Goal: Task Accomplishment & Management: Use online tool/utility

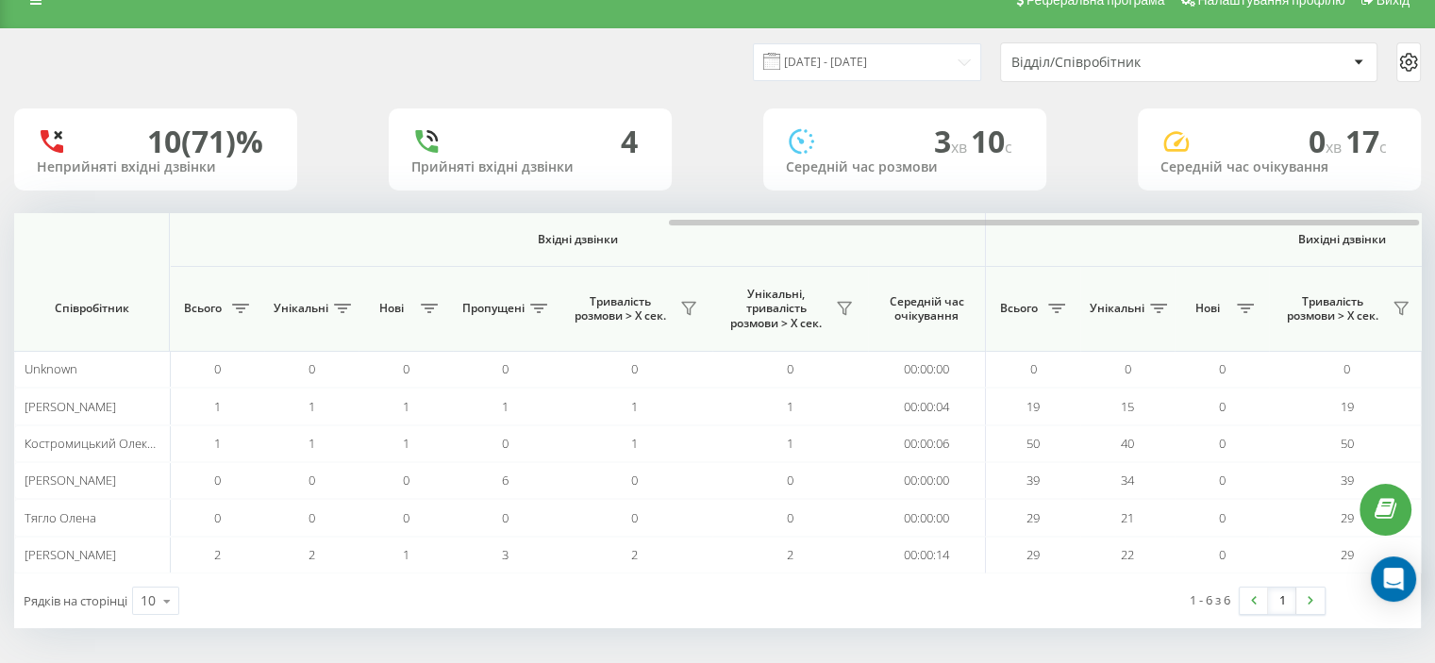
scroll to position [0, 1225]
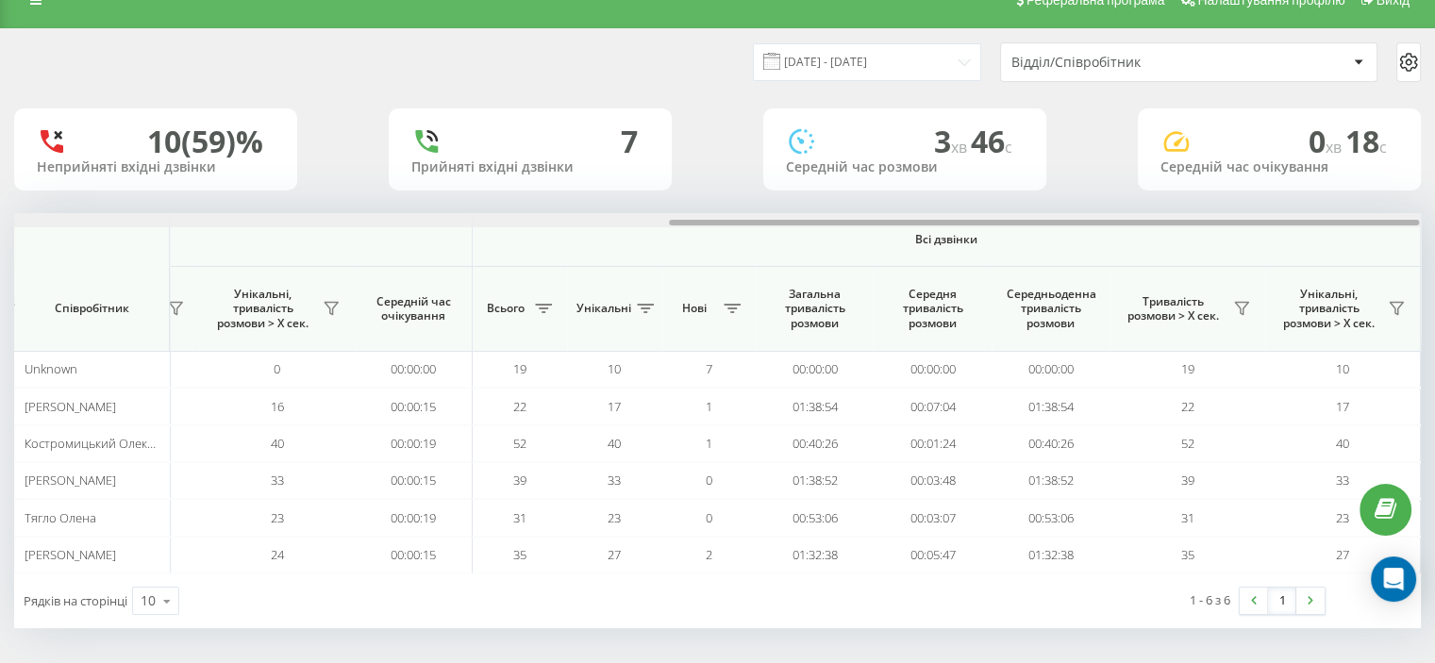
click at [833, 215] on div at bounding box center [716, 220] width 1405 height 14
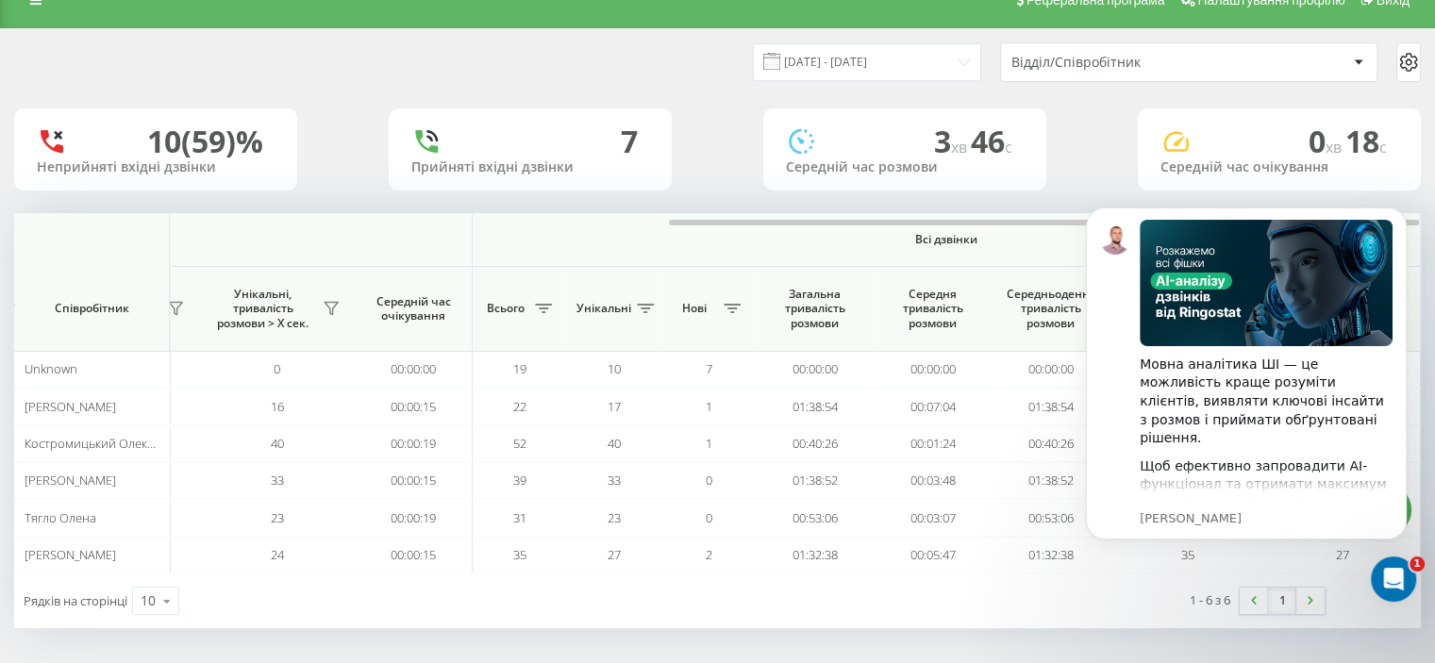
click at [916, 614] on div "1 - 6 з 6 1" at bounding box center [1074, 600] width 527 height 55
click at [1402, 214] on icon "Dismiss notification" at bounding box center [1400, 212] width 7 height 7
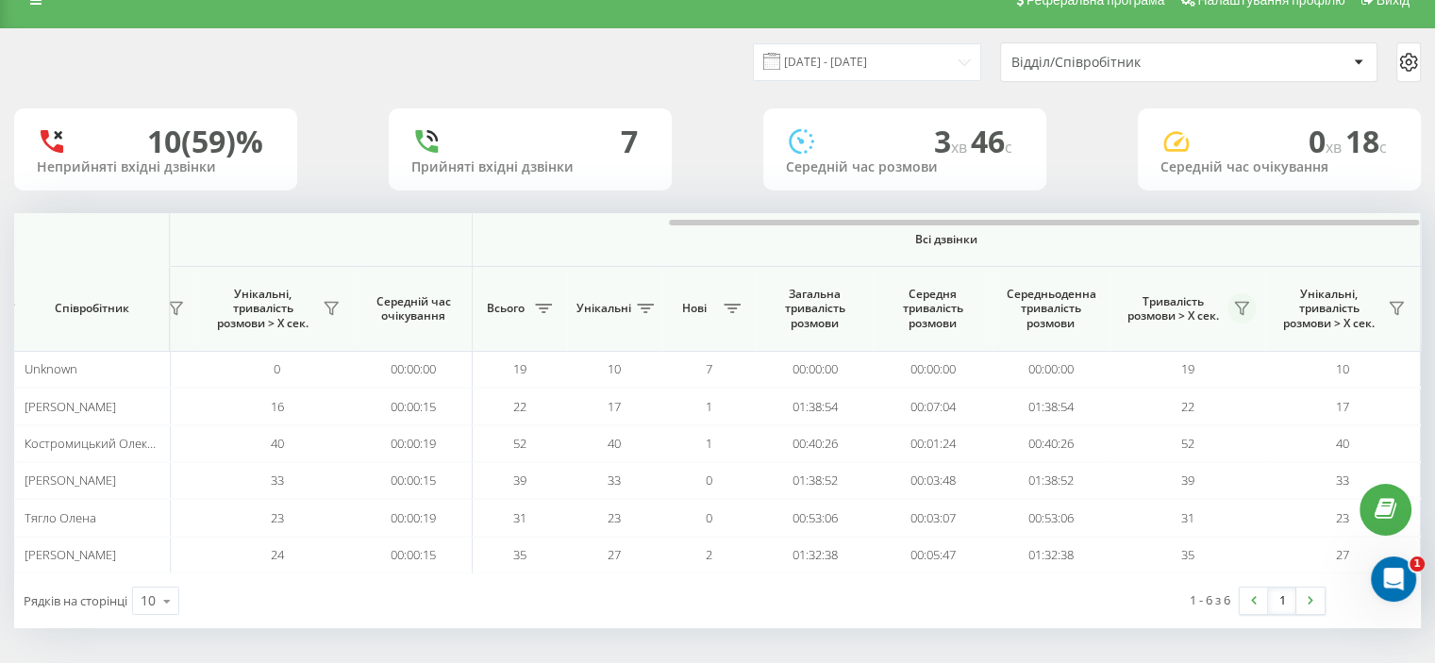
click at [1237, 313] on icon at bounding box center [1241, 308] width 15 height 15
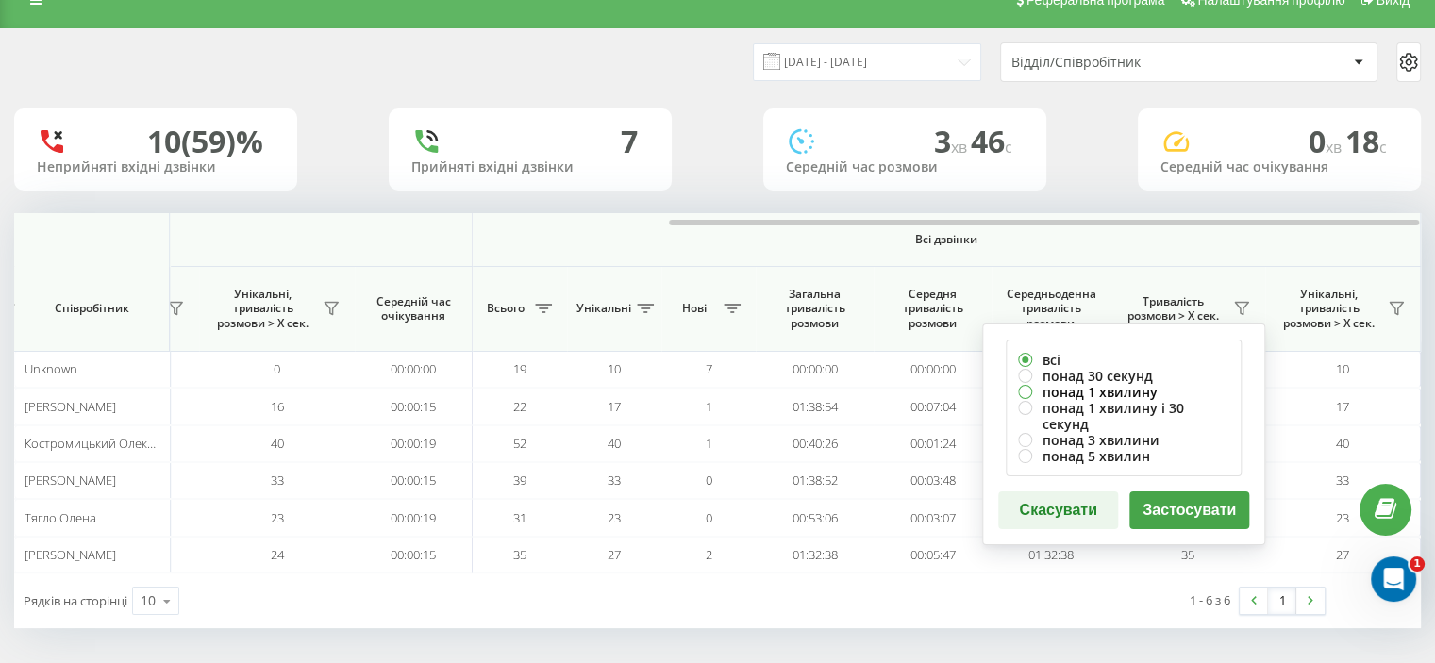
click at [1034, 394] on label "понад 1 хвилину" at bounding box center [1123, 392] width 211 height 16
radio input "true"
click at [1179, 491] on button "Застосувати" at bounding box center [1189, 510] width 120 height 38
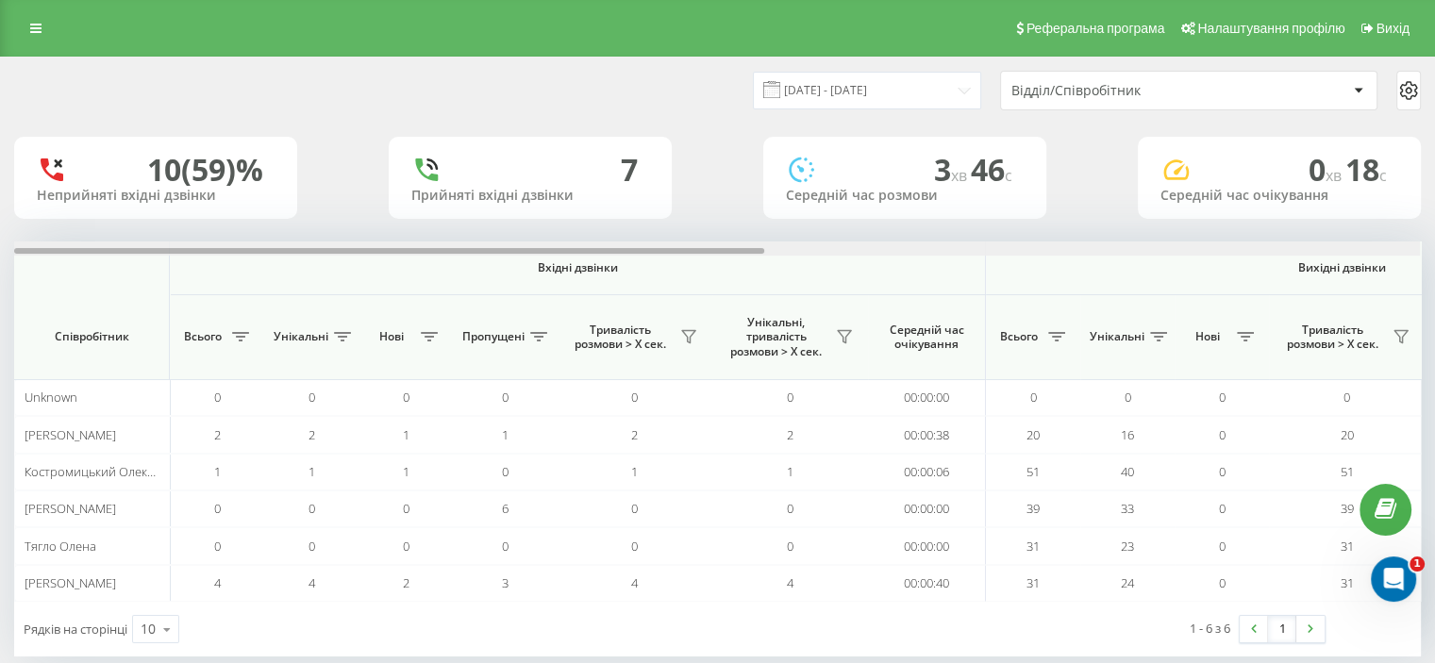
click at [246, 250] on div at bounding box center [389, 251] width 750 height 6
click at [257, 255] on div at bounding box center [714, 248] width 1405 height 14
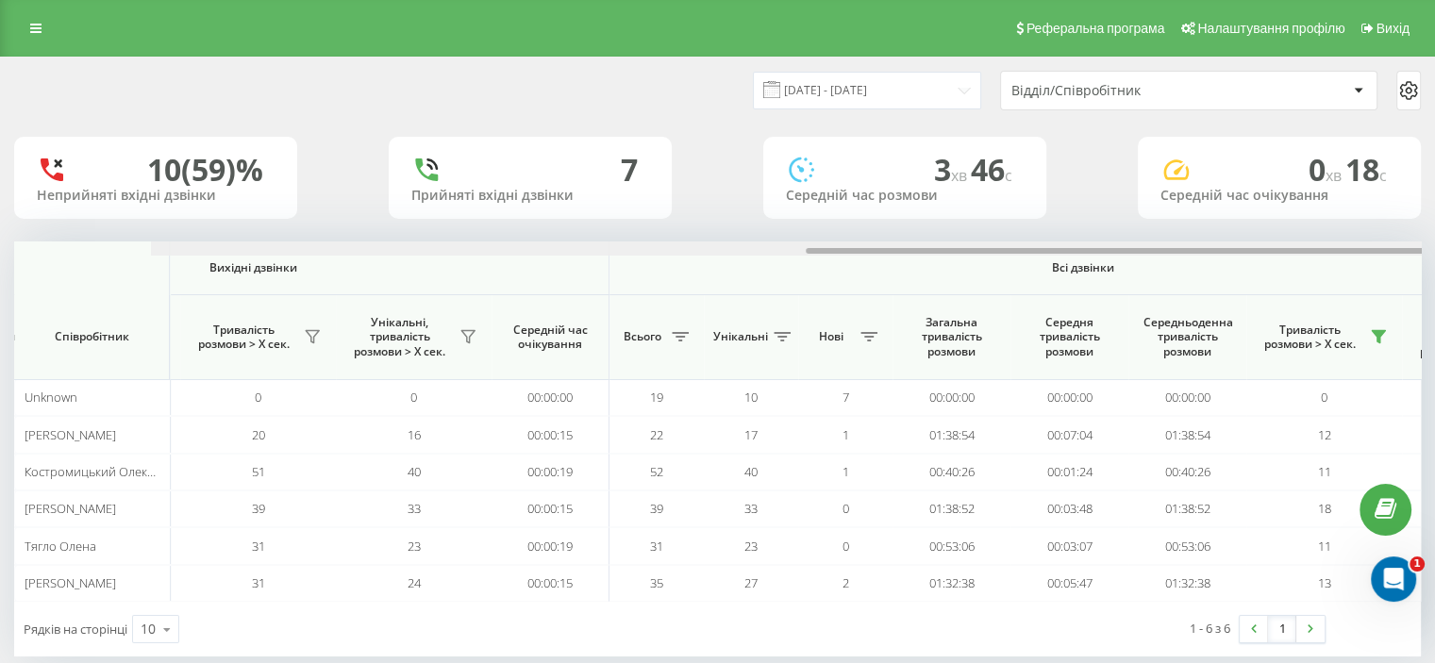
scroll to position [0, 1225]
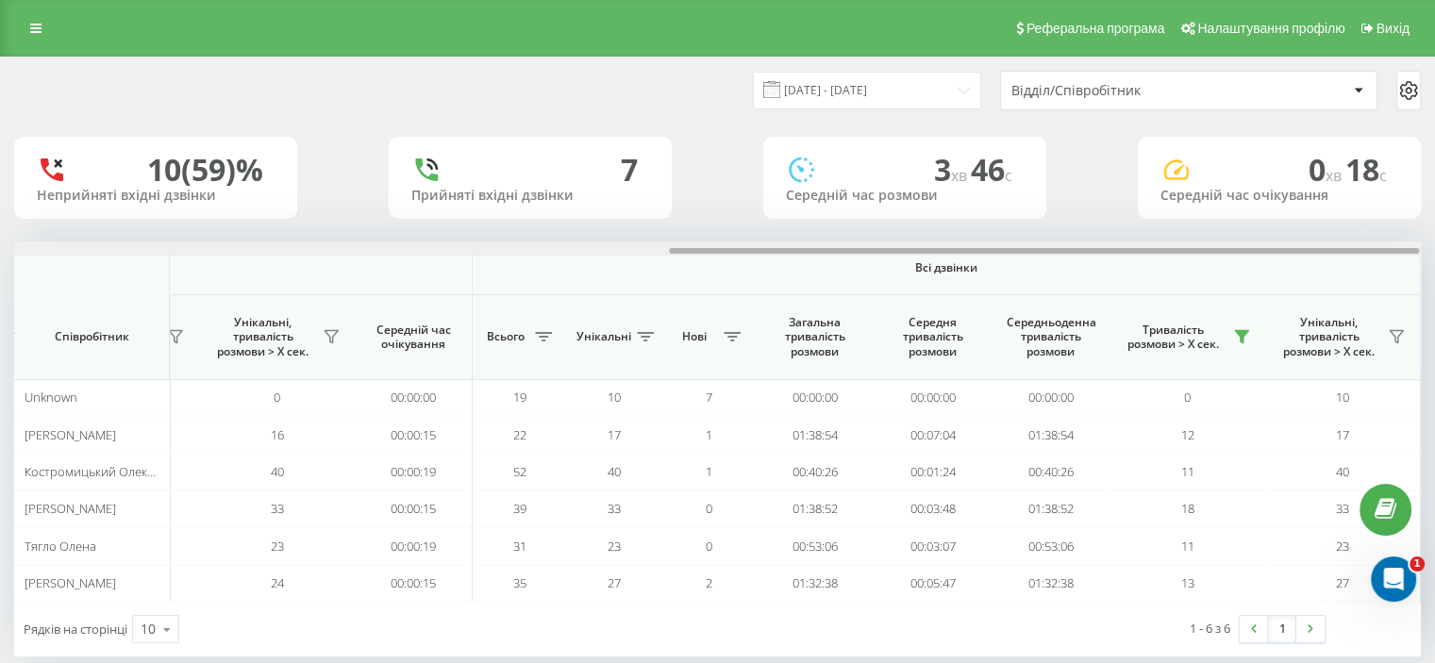
drag, startPoint x: 257, startPoint y: 248, endPoint x: 1137, endPoint y: 245, distance: 880.9
click at [1154, 260] on div "Вхідні дзвінки Вихідні дзвінки Всі дзвінки Співробітник Всього Унікальні Нові П…" at bounding box center [717, 421] width 1406 height 360
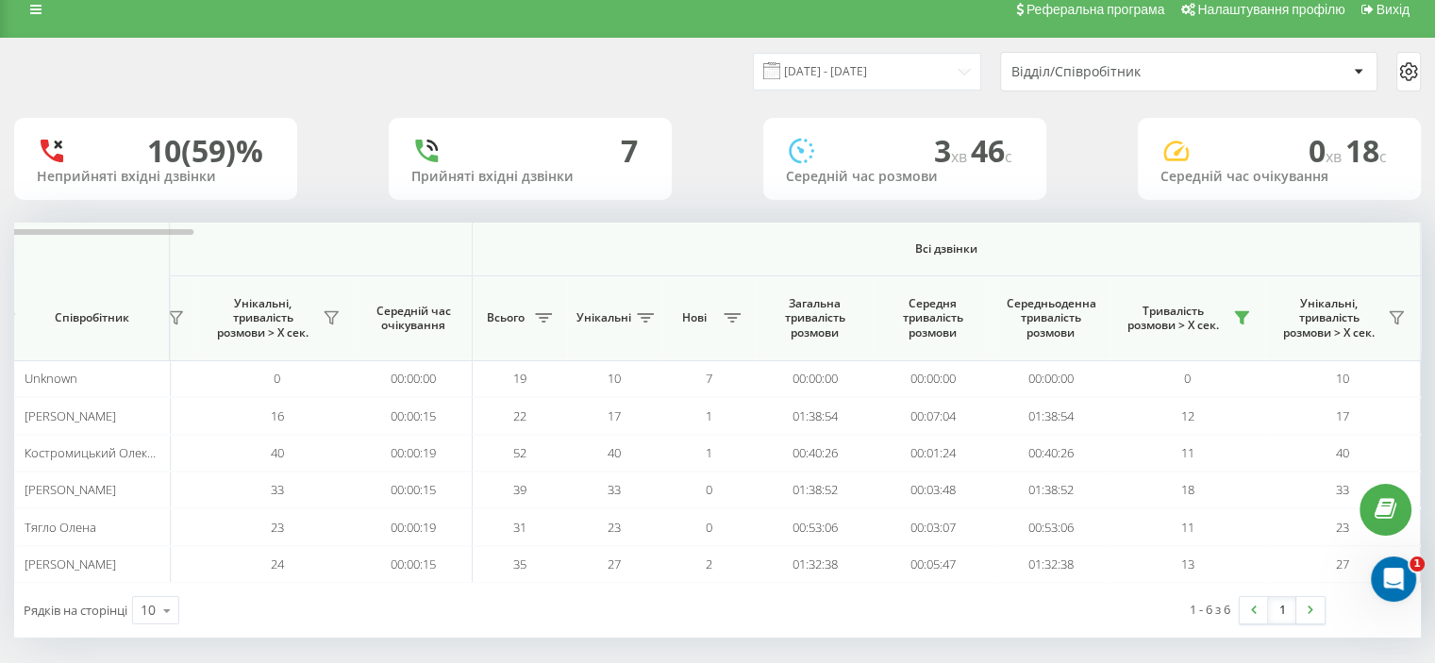
scroll to position [28, 0]
